Goal: Find specific page/section: Find specific page/section

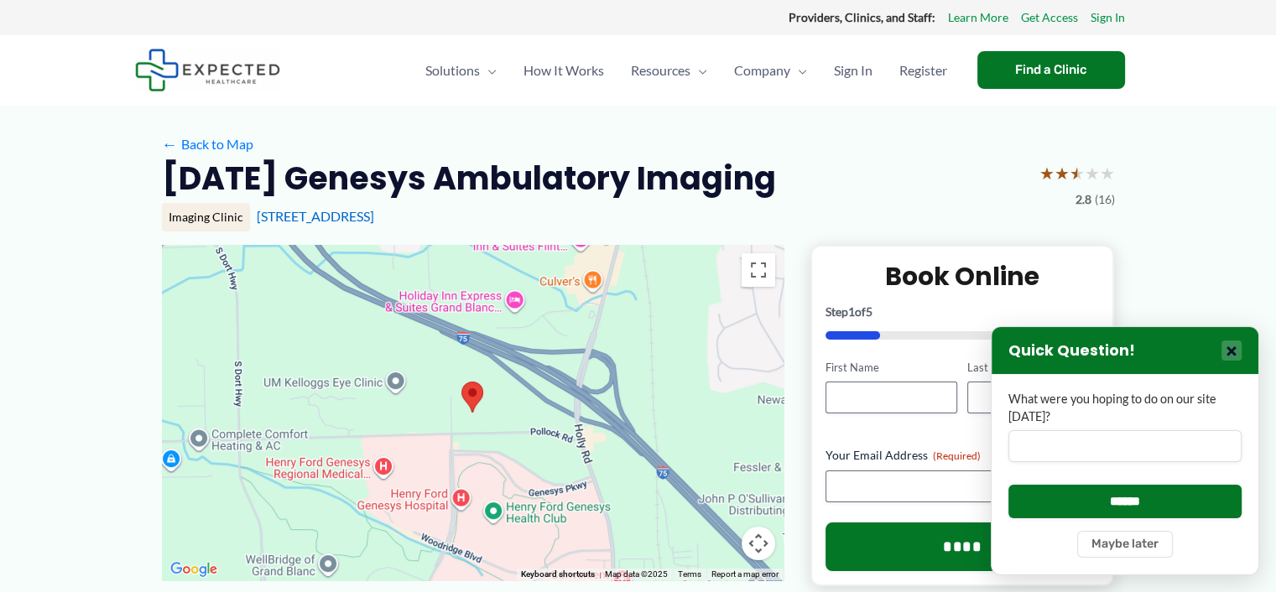
click at [1223, 345] on button "×" at bounding box center [1232, 351] width 20 height 20
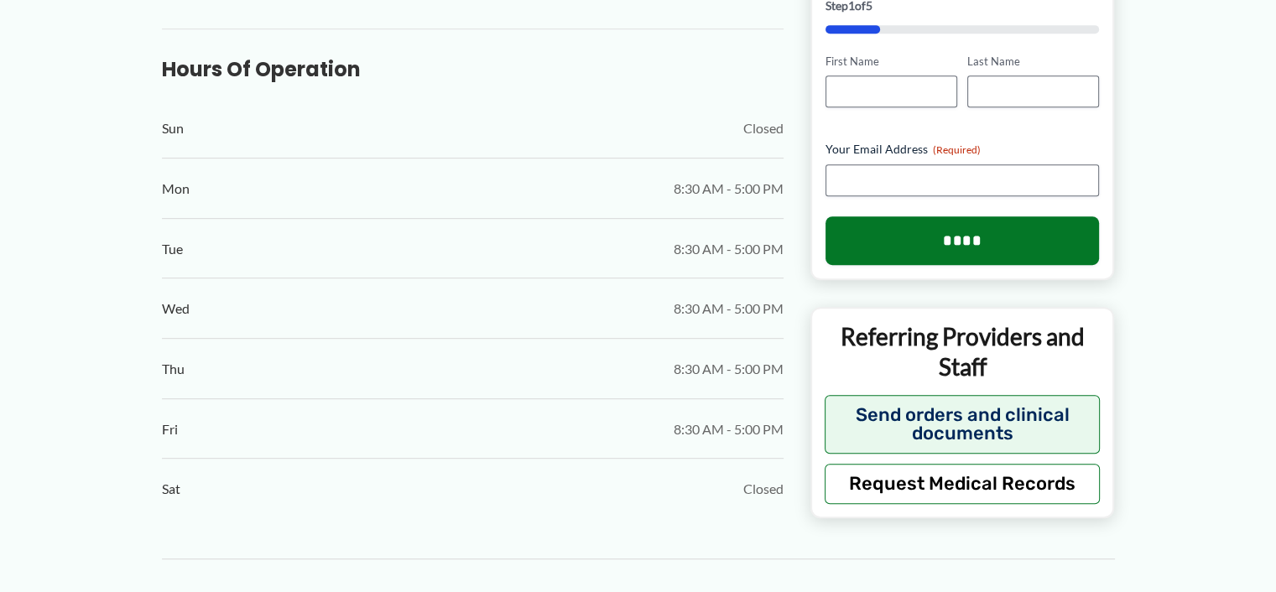
scroll to position [396, 0]
